Goal: Information Seeking & Learning: Learn about a topic

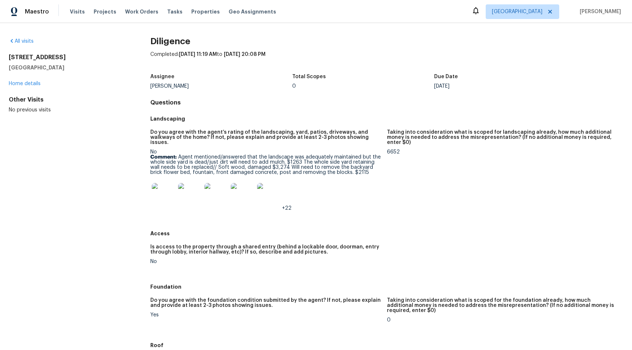
click at [162, 190] on img at bounding box center [163, 194] width 23 height 23
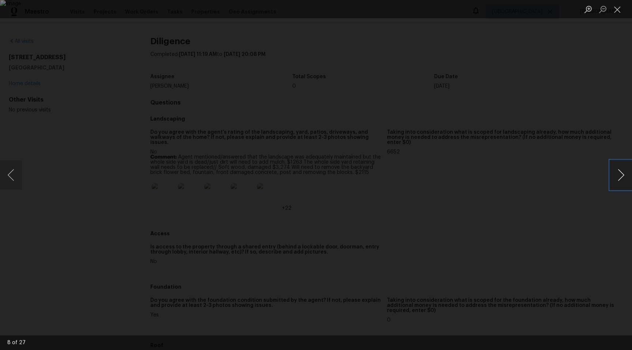
click at [623, 176] on button "Next image" at bounding box center [621, 175] width 22 height 29
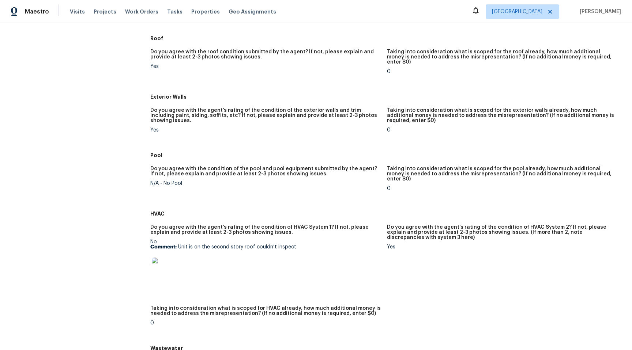
scroll to position [567, 0]
